Goal: Find specific page/section

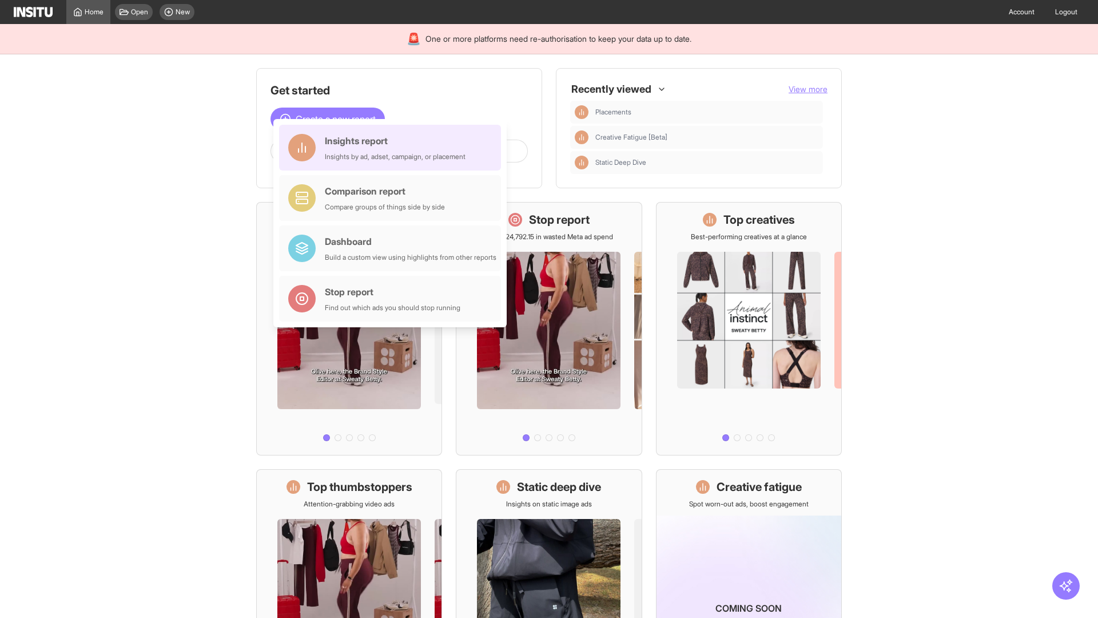
click at [393, 148] on div "Insights report Insights by ad, adset, campaign, or placement" at bounding box center [395, 147] width 141 height 27
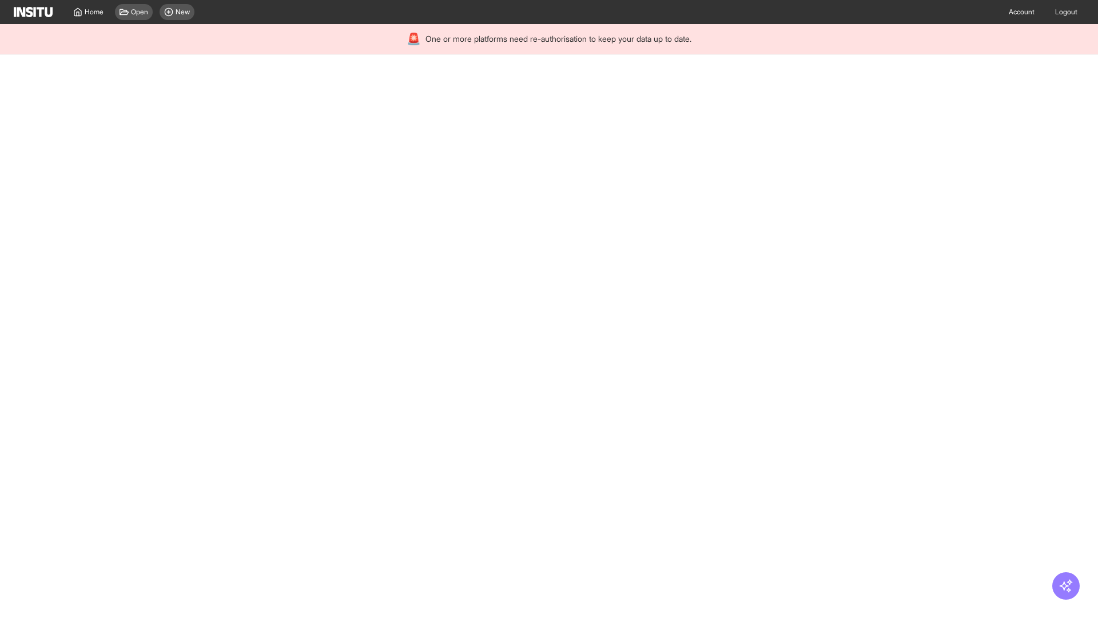
select select "**"
